Goal: Check status: Check status

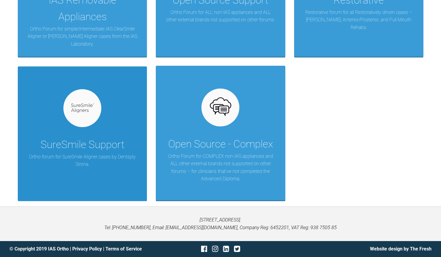
scroll to position [133, 0]
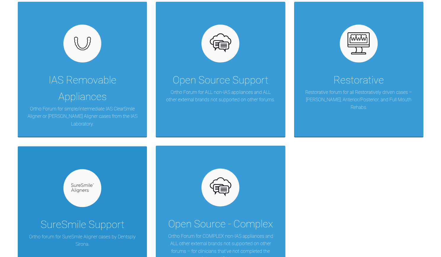
click at [124, 217] on div "SureSmile Support" at bounding box center [83, 225] width 84 height 17
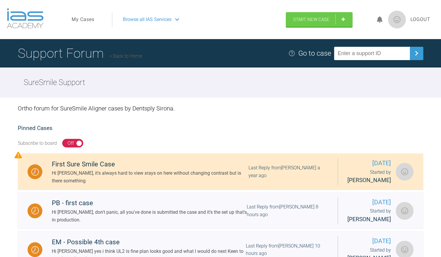
click at [84, 17] on link "My Cases" at bounding box center [83, 20] width 23 height 8
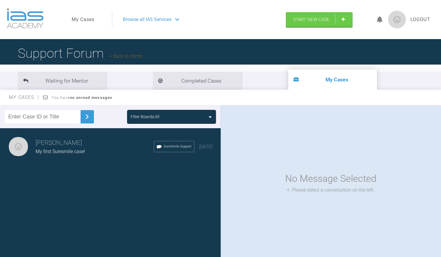
scroll to position [61, 0]
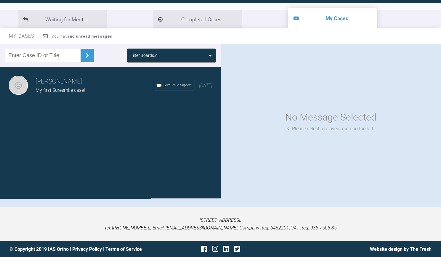
click at [57, 92] on span "My first Suresmile case!" at bounding box center [60, 90] width 49 height 6
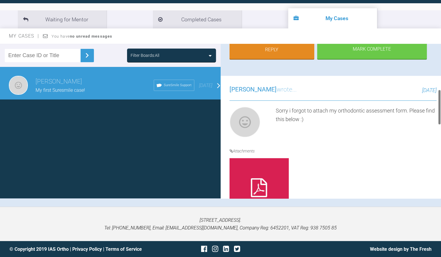
scroll to position [0, 0]
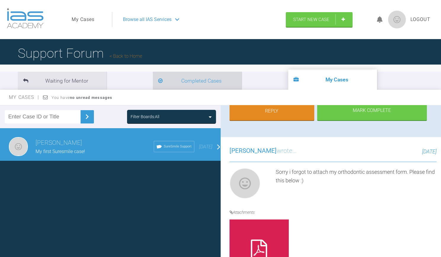
click at [153, 81] on li "Completed Cases" at bounding box center [197, 81] width 89 height 18
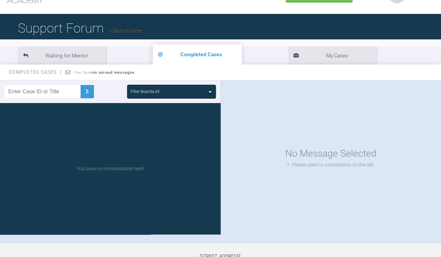
scroll to position [25, 0]
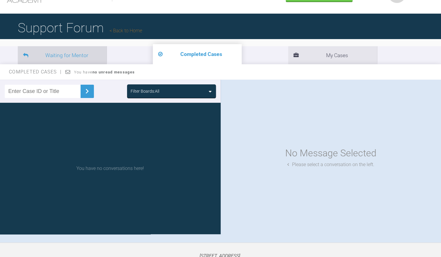
click at [82, 55] on li "Waiting for Mentor" at bounding box center [62, 55] width 89 height 18
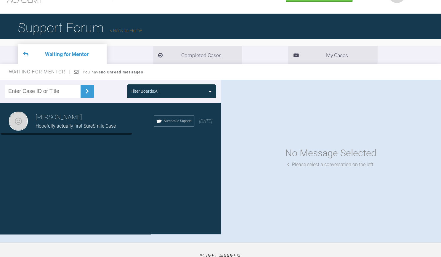
click at [91, 122] on h3 "[PERSON_NAME]" at bounding box center [95, 118] width 118 height 10
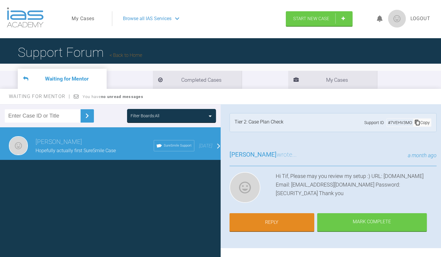
scroll to position [1, 0]
